Goal: Information Seeking & Learning: Check status

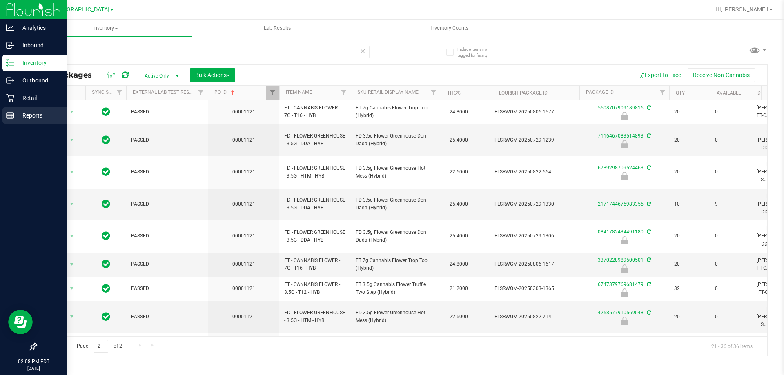
click at [9, 114] on line at bounding box center [10, 114] width 7 height 0
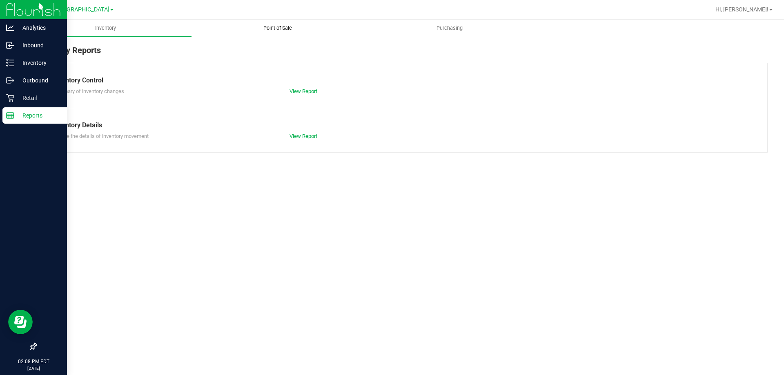
click at [286, 28] on span "Point of Sale" at bounding box center [277, 28] width 51 height 7
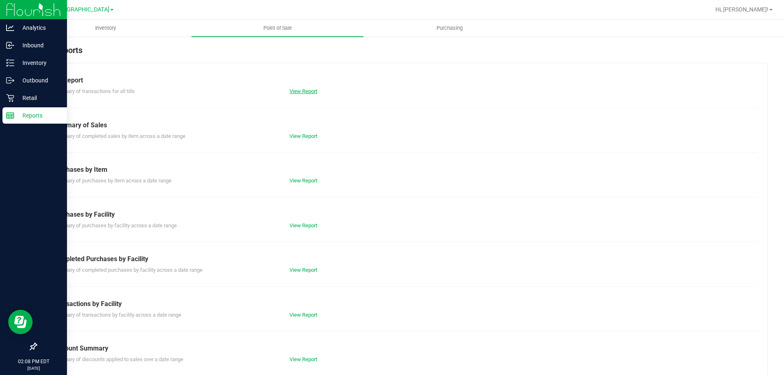
click at [304, 91] on link "View Report" at bounding box center [304, 91] width 28 height 6
